Goal: Find contact information: Find contact information

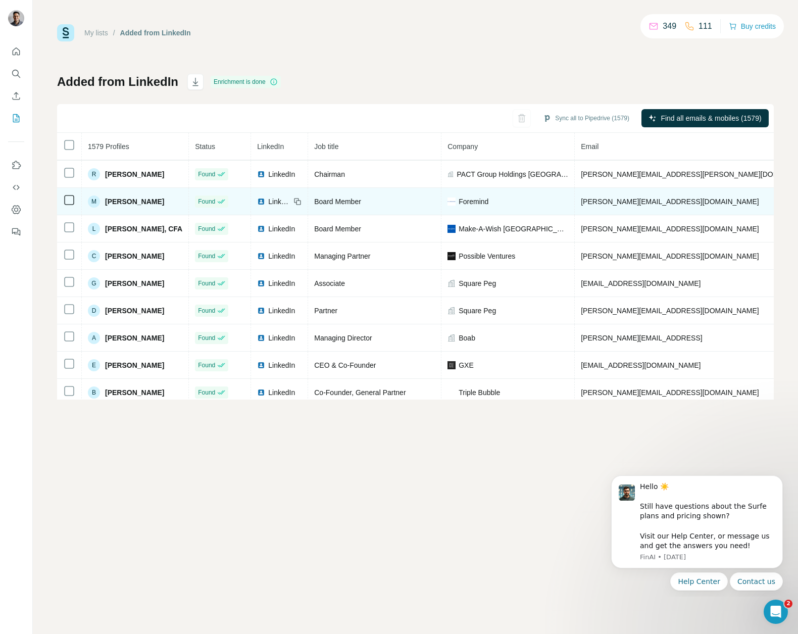
scroll to position [306, 0]
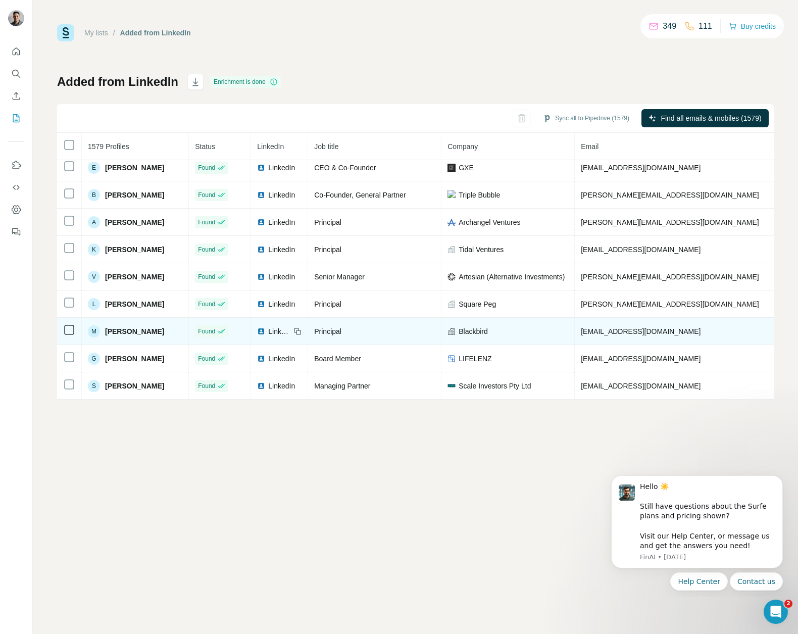
click at [129, 335] on span "[PERSON_NAME]" at bounding box center [134, 331] width 59 height 10
click at [656, 329] on span "[EMAIL_ADDRESS][DOMAIN_NAME]" at bounding box center [641, 331] width 120 height 8
click at [138, 331] on span "[PERSON_NAME]" at bounding box center [134, 331] width 59 height 10
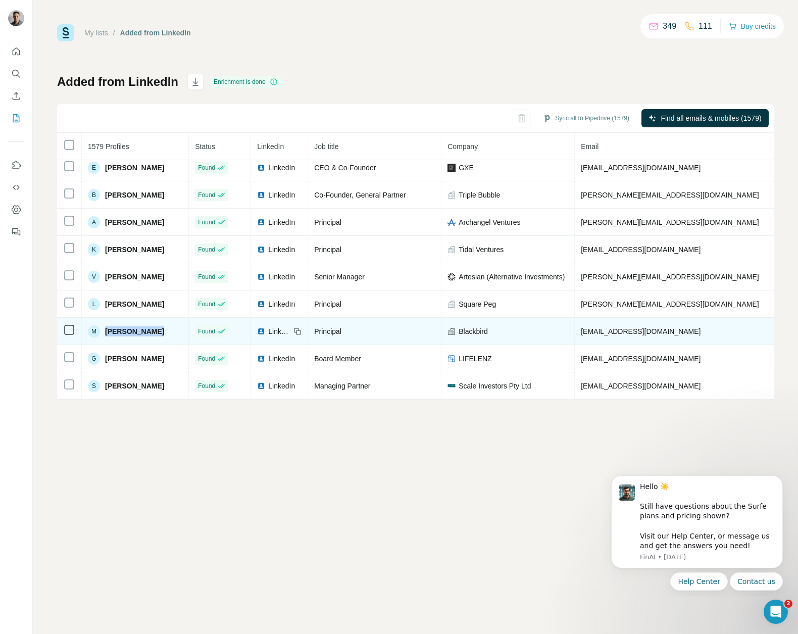
click at [138, 331] on span "[PERSON_NAME]" at bounding box center [134, 331] width 59 height 10
click at [326, 329] on span "Principal" at bounding box center [327, 331] width 27 height 8
click at [646, 331] on span "[EMAIL_ADDRESS][DOMAIN_NAME]" at bounding box center [641, 331] width 120 height 8
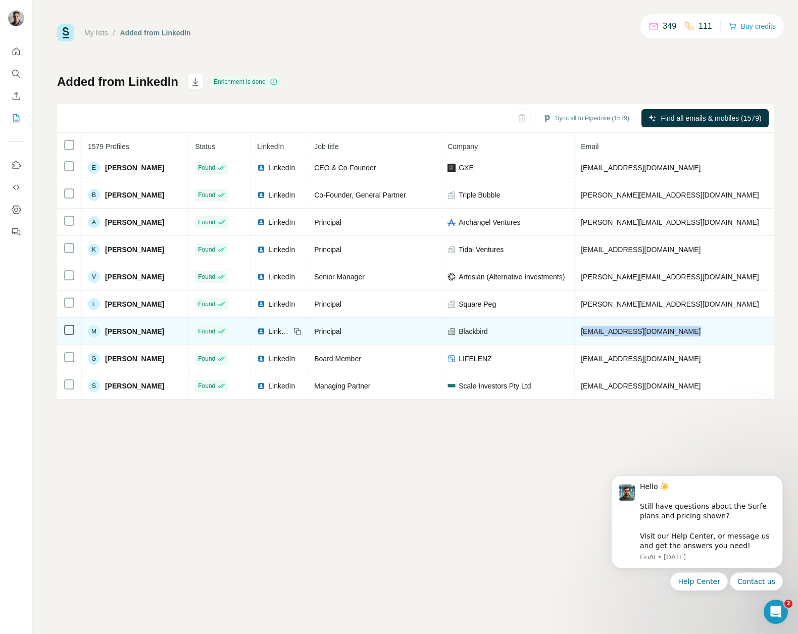
click at [646, 331] on span "[EMAIL_ADDRESS][DOMAIN_NAME]" at bounding box center [641, 331] width 120 height 8
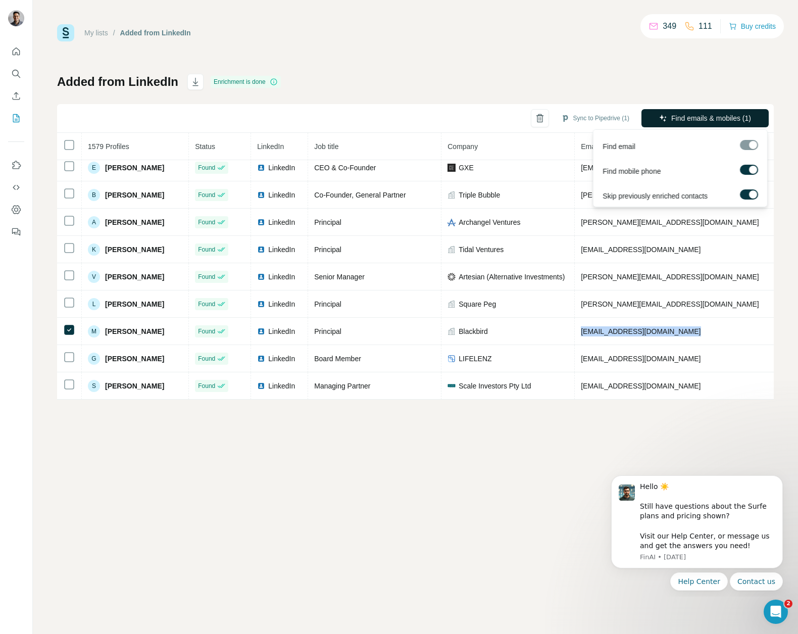
click at [714, 127] on button "Find emails & mobiles (1)" at bounding box center [705, 118] width 127 height 18
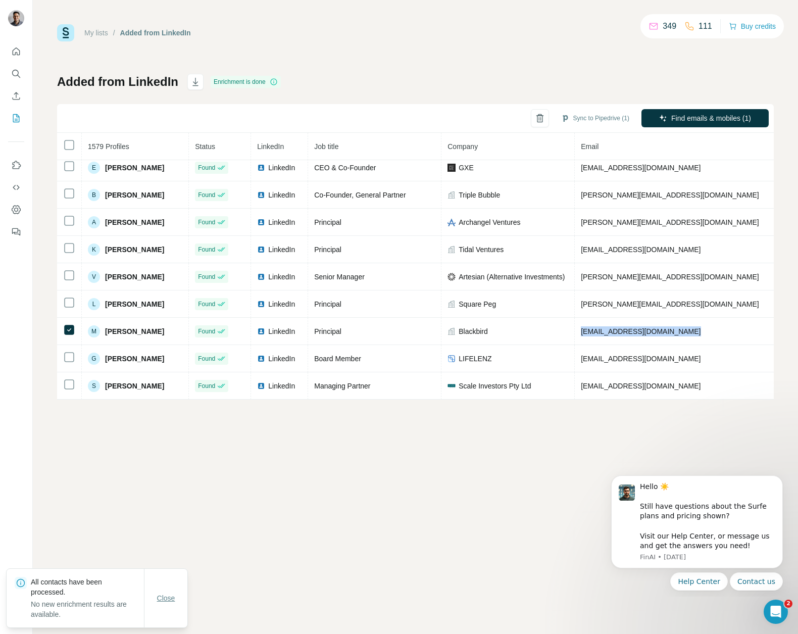
click at [167, 602] on span "Close" at bounding box center [166, 598] width 18 height 10
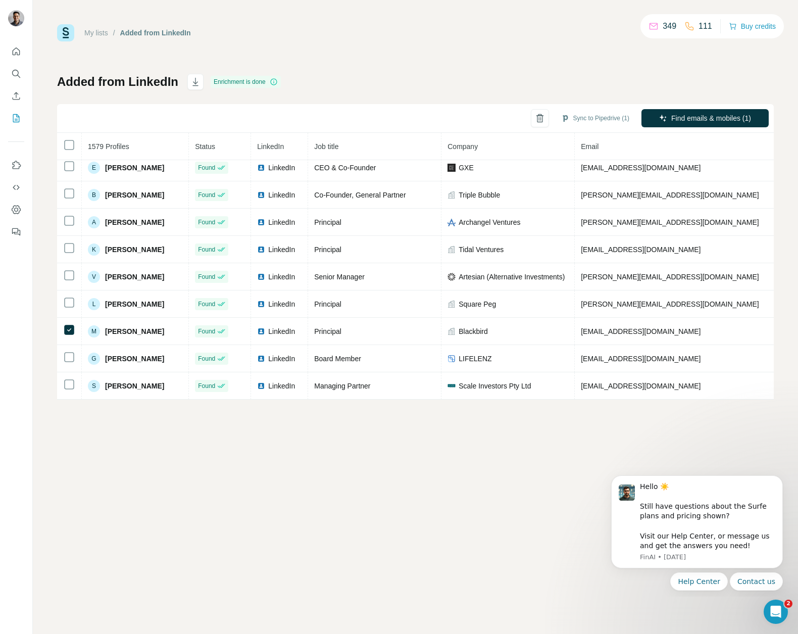
click at [213, 556] on div "My lists / Added from LinkedIn 349 111 Buy credits Added from LinkedIn Enrichme…" at bounding box center [415, 317] width 765 height 634
click at [595, 54] on div "My lists / Added from LinkedIn 349 111 Buy credits Added from LinkedIn Enrichme…" at bounding box center [415, 211] width 717 height 375
